Goal: Task Accomplishment & Management: Manage account settings

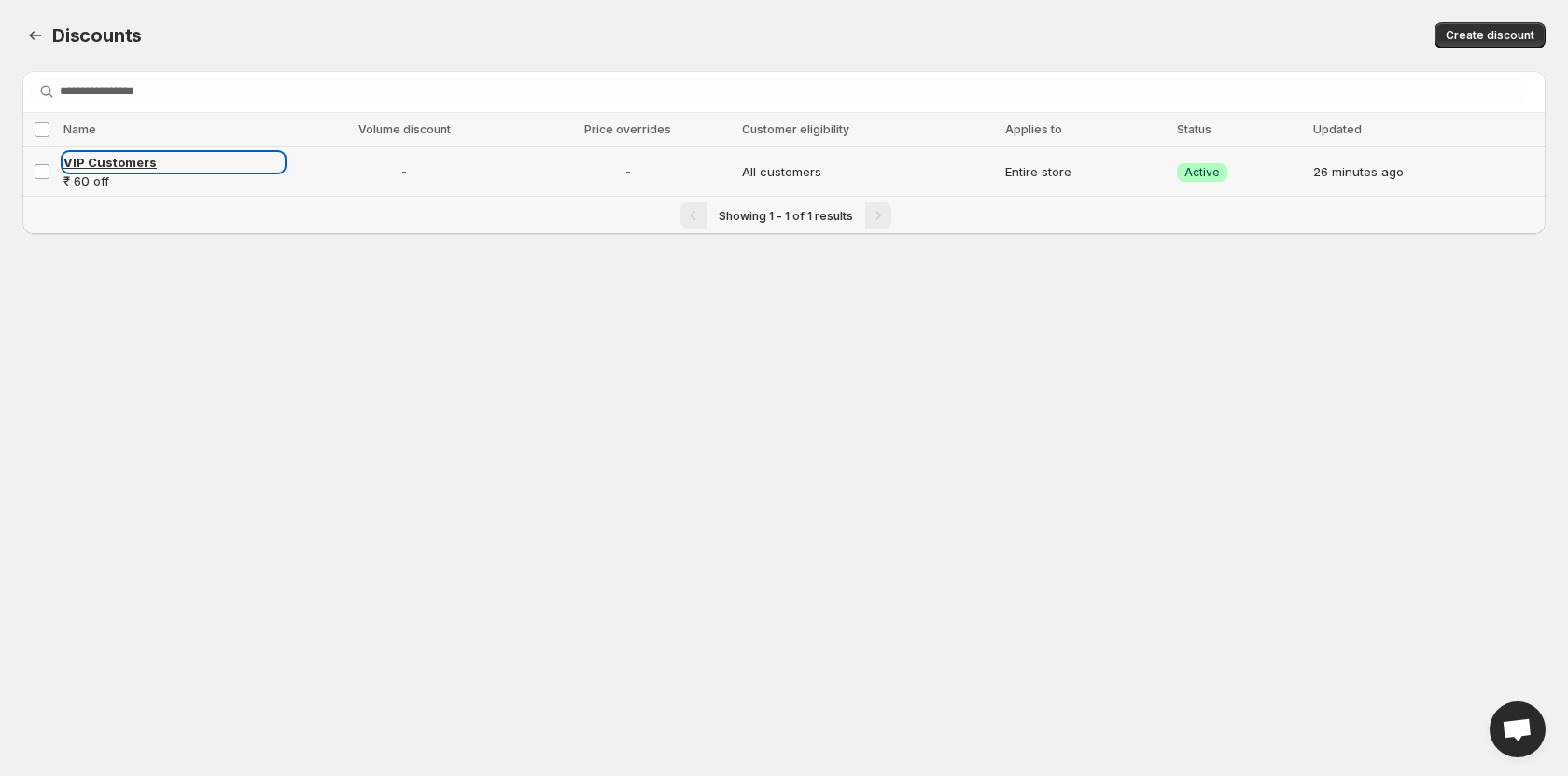
click at [137, 161] on span "VIP Customers" at bounding box center [110, 162] width 94 height 15
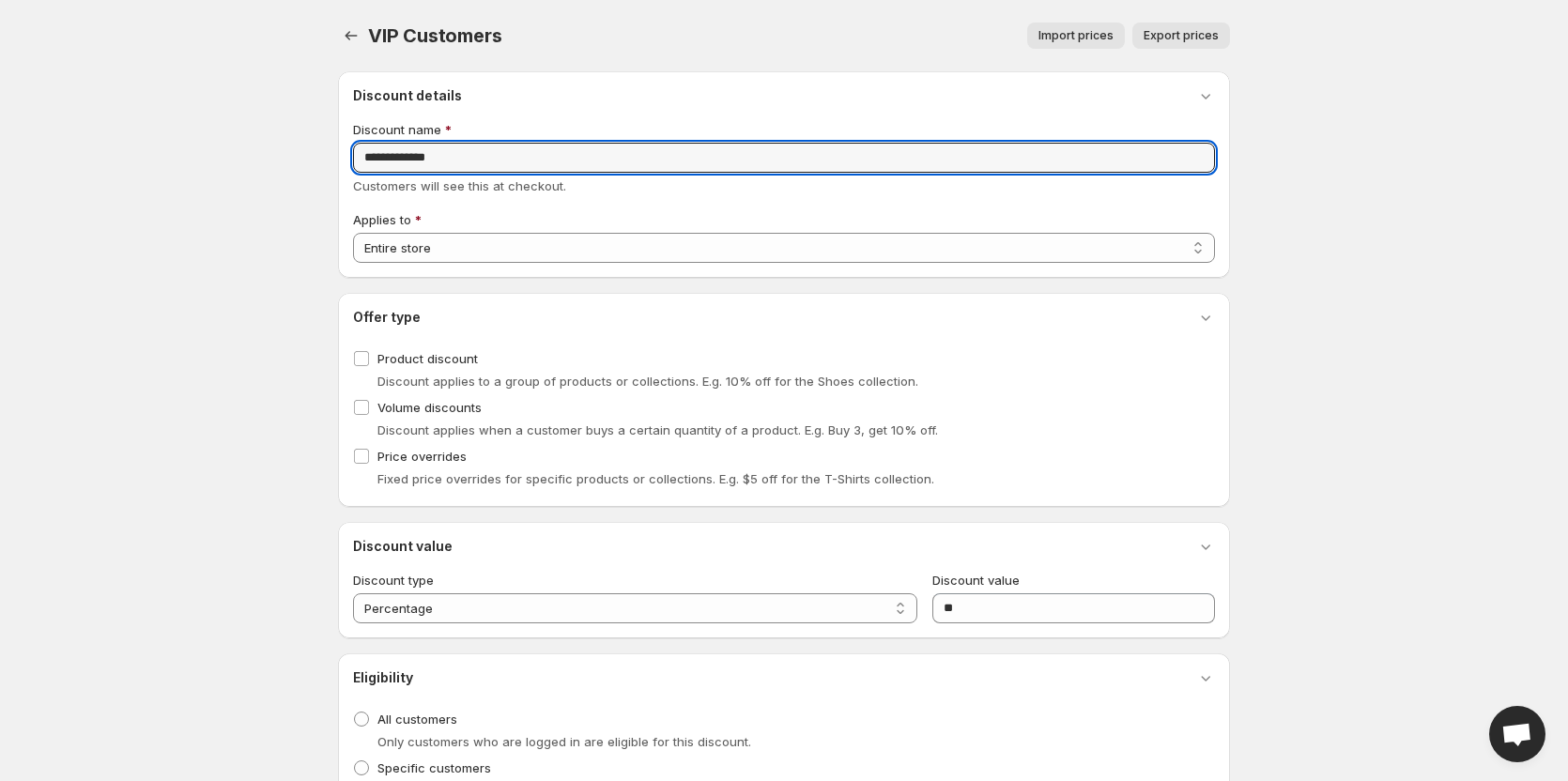
drag, startPoint x: 513, startPoint y: 159, endPoint x: 231, endPoint y: 151, distance: 282.1
click at [231, 151] on body "**********" at bounding box center [784, 390] width 1568 height 781
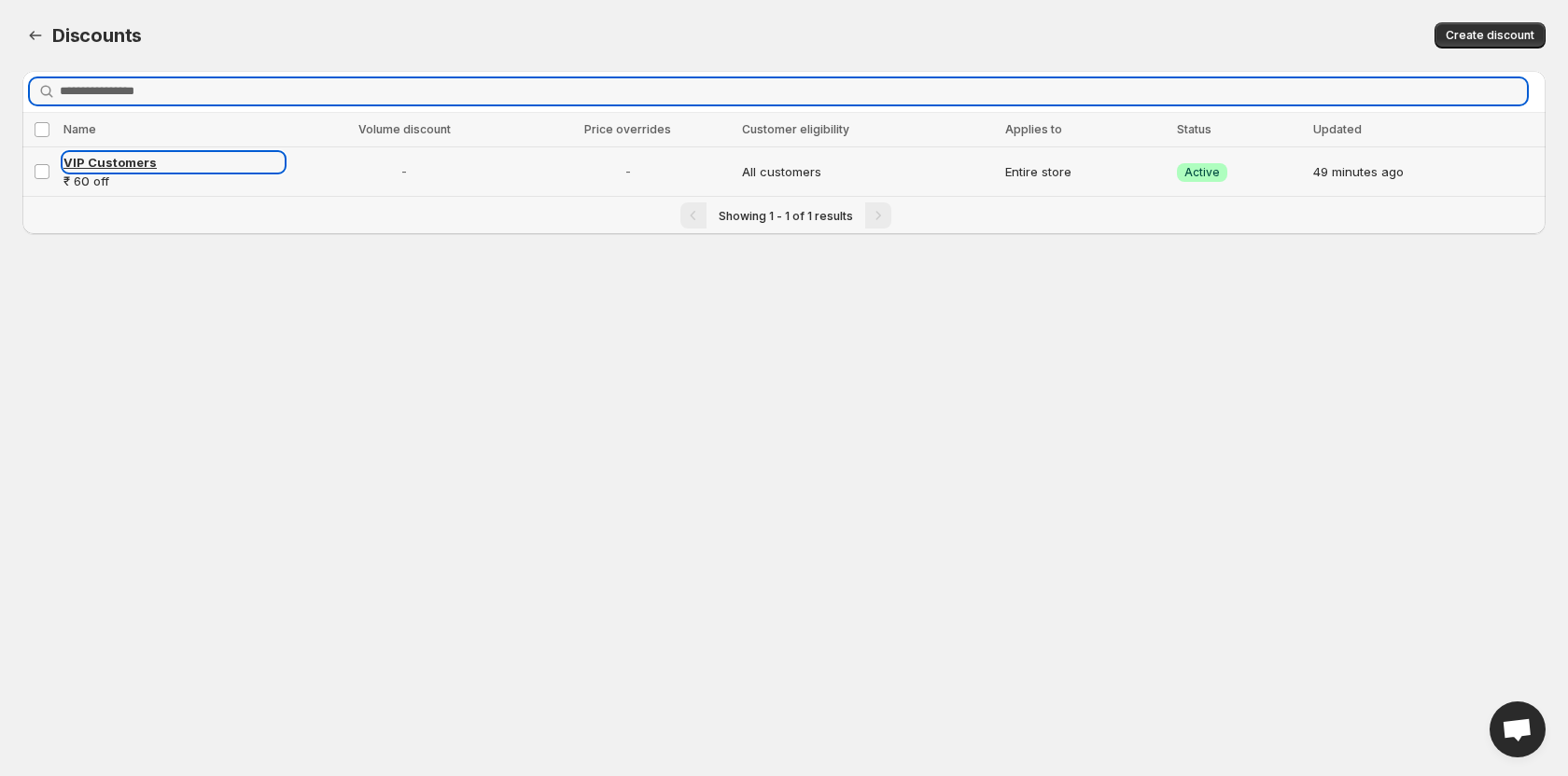
click at [89, 153] on link "VIP Customers" at bounding box center [173, 162] width 220 height 19
